Goal: Communication & Community: Answer question/provide support

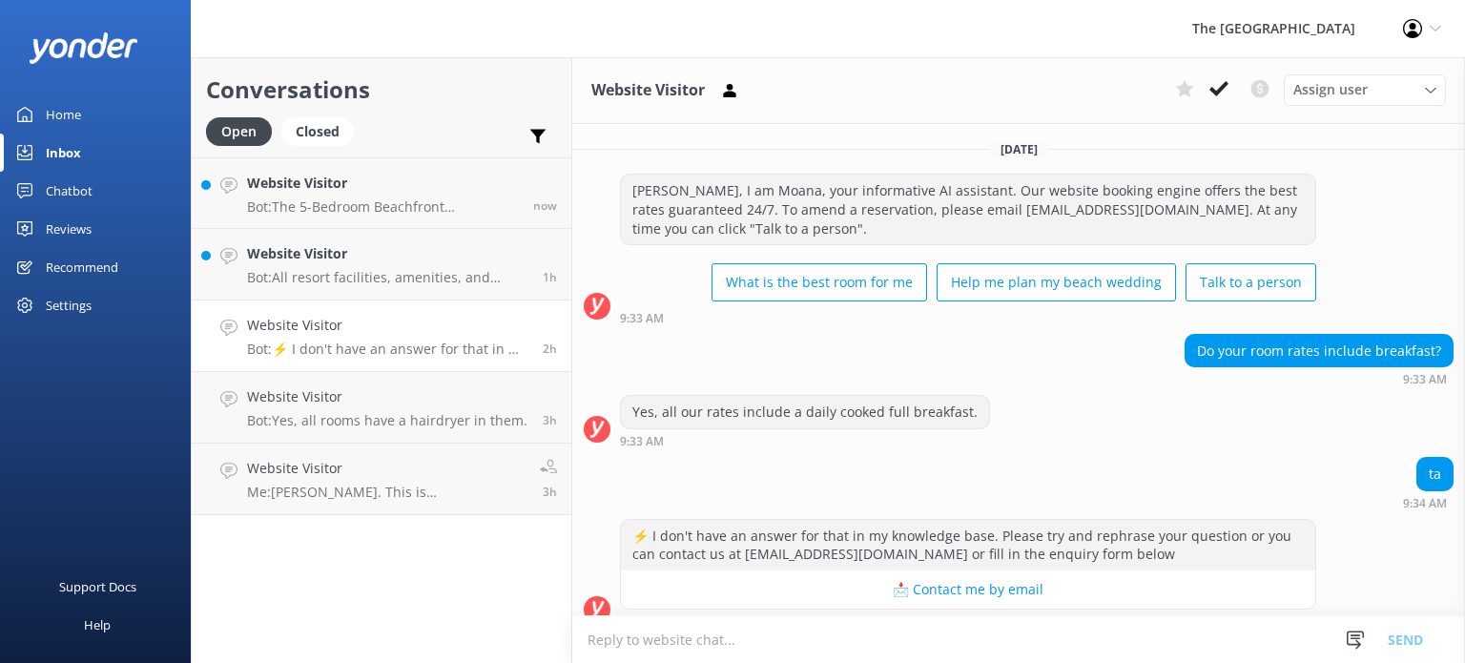
scroll to position [19, 0]
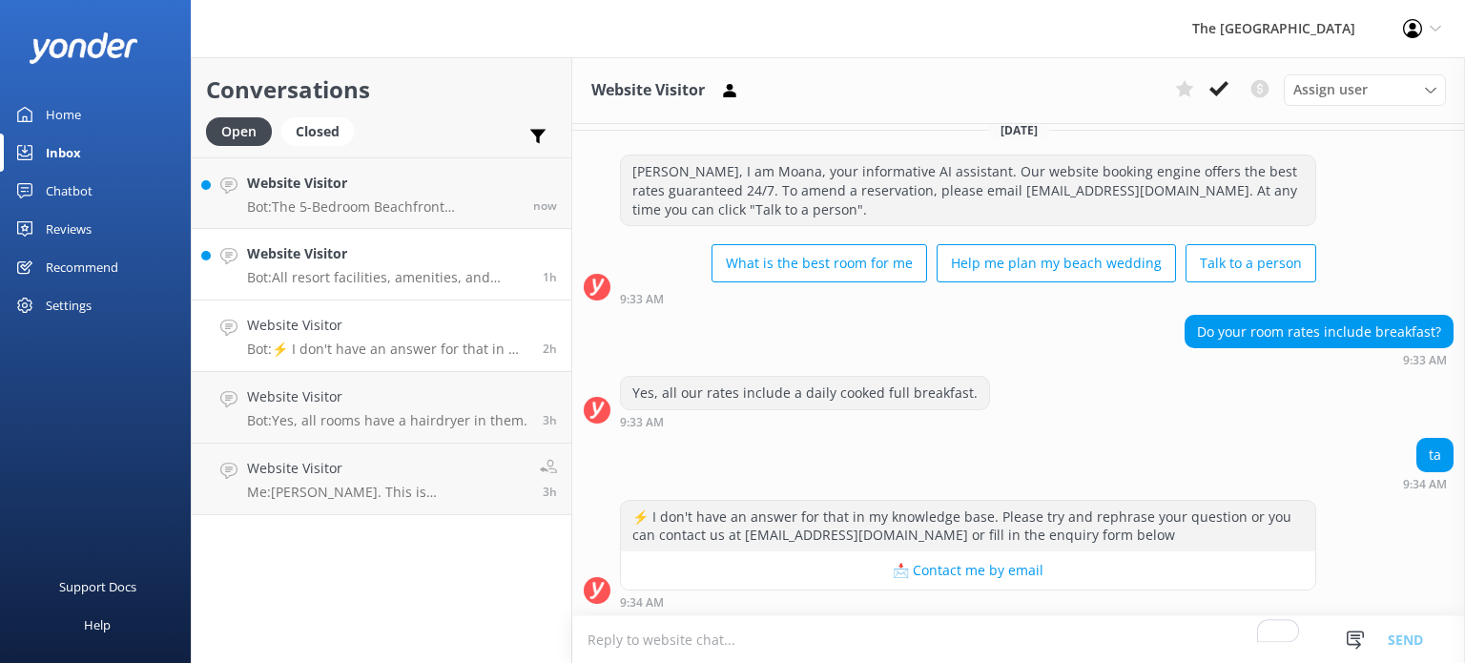
click at [351, 259] on h4 "Website Visitor" at bounding box center [387, 253] width 281 height 21
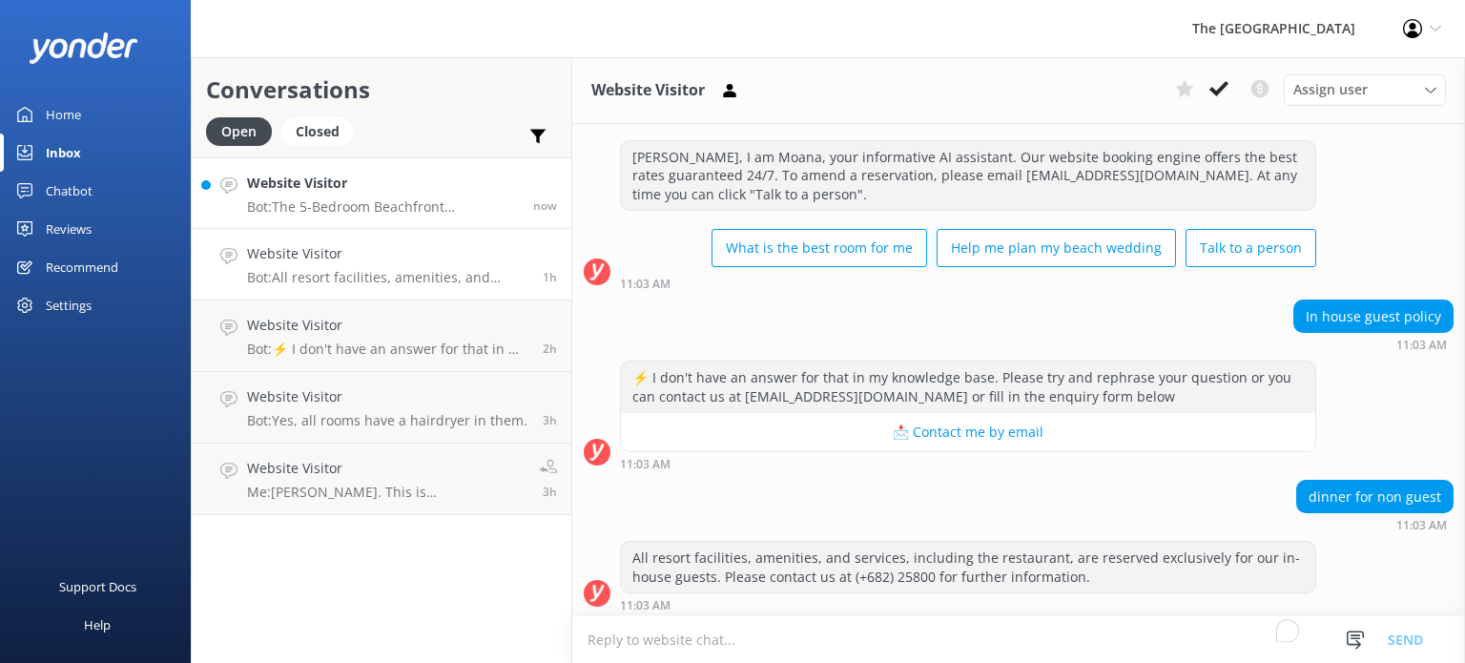
scroll to position [693, 0]
click at [374, 209] on p "Bot: The 5-Bedroom Beachfront Interconnecting Family Suite or the 5-Bedroom Bea…" at bounding box center [383, 206] width 272 height 17
